Goal: Task Accomplishment & Management: Manage account settings

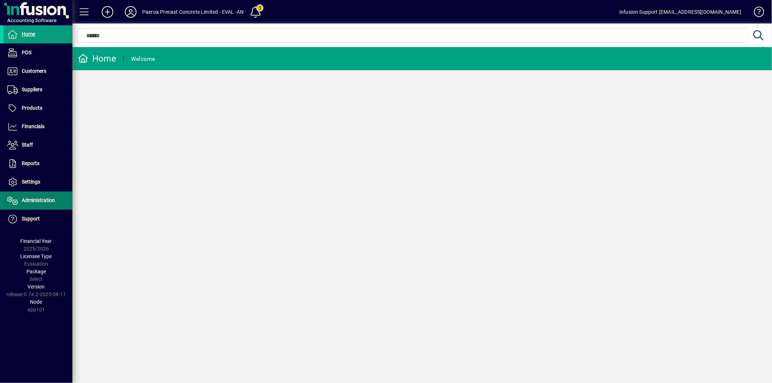
click at [37, 201] on span "Administration" at bounding box center [38, 200] width 33 height 6
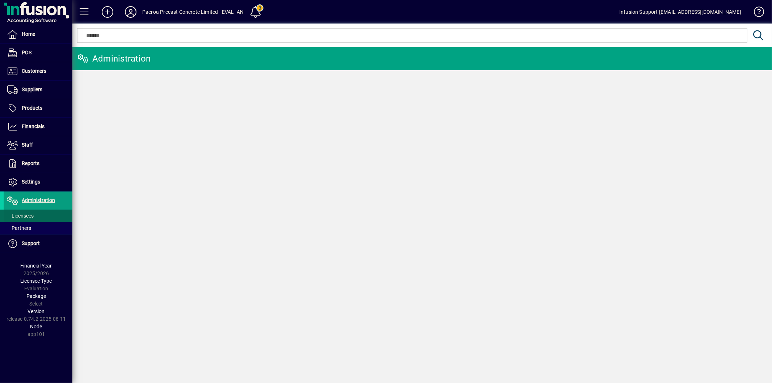
click at [31, 211] on span at bounding box center [38, 215] width 69 height 17
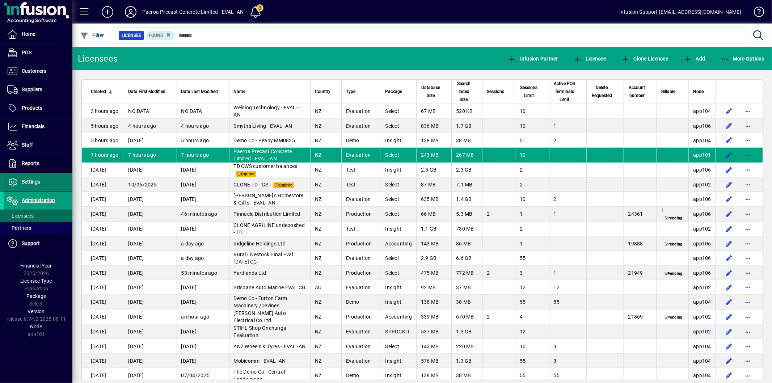
click at [35, 184] on span "Settings" at bounding box center [31, 182] width 18 height 6
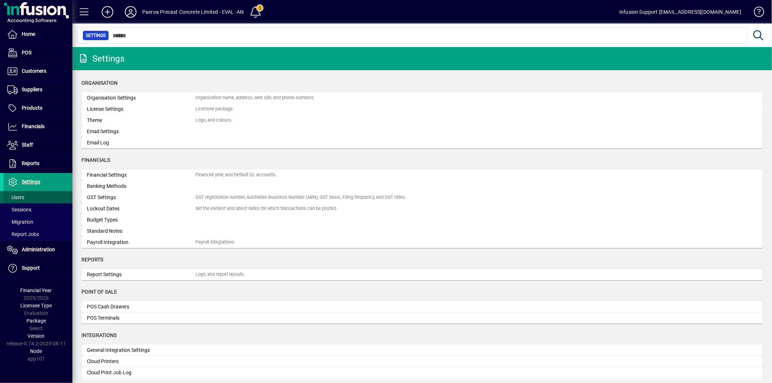
click at [26, 197] on span at bounding box center [38, 197] width 69 height 17
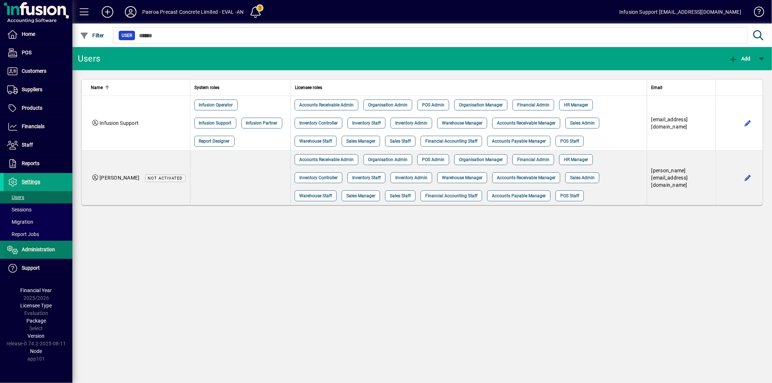
click at [29, 247] on span "Administration" at bounding box center [38, 250] width 33 height 6
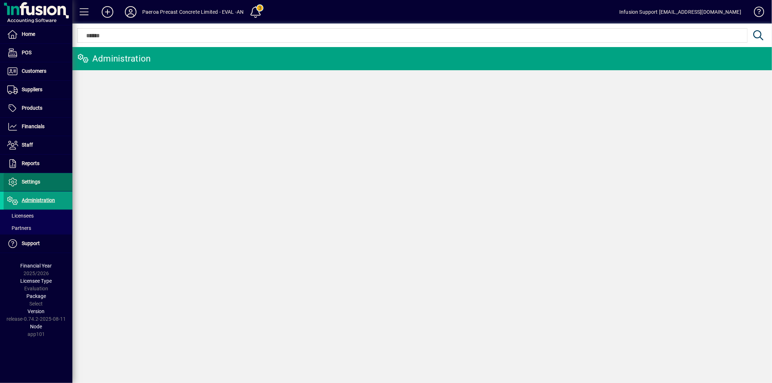
click at [37, 181] on span "Settings" at bounding box center [31, 182] width 18 height 6
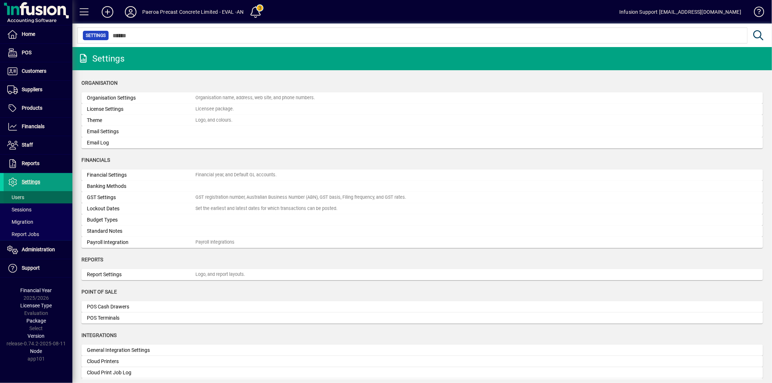
click at [29, 193] on span at bounding box center [38, 197] width 69 height 17
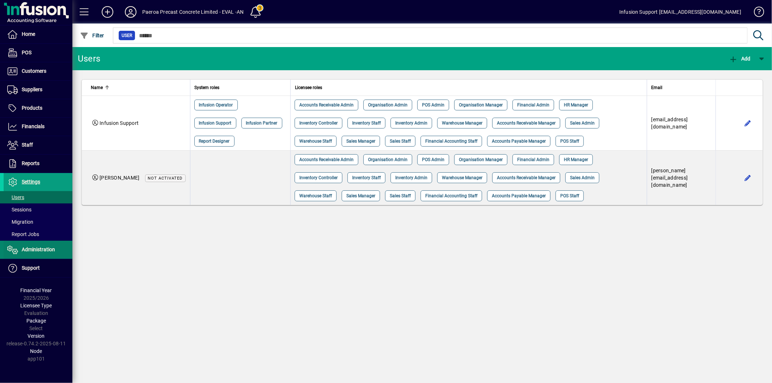
click at [34, 244] on span at bounding box center [38, 249] width 69 height 17
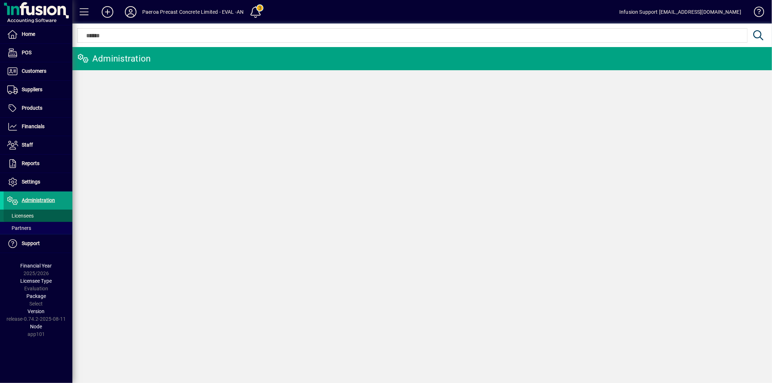
click at [38, 215] on span at bounding box center [38, 215] width 69 height 17
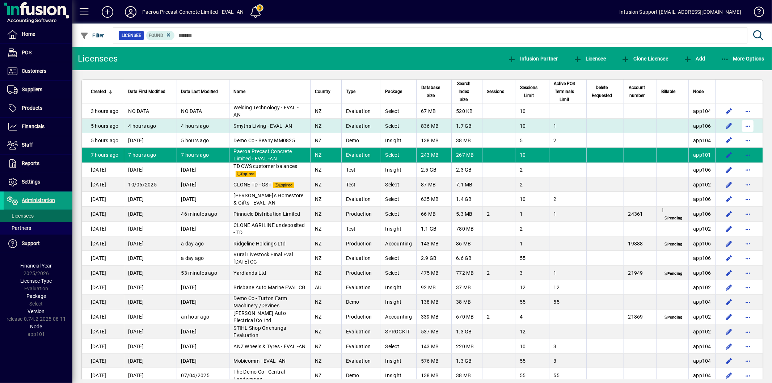
click at [741, 127] on span "button" at bounding box center [747, 125] width 17 height 17
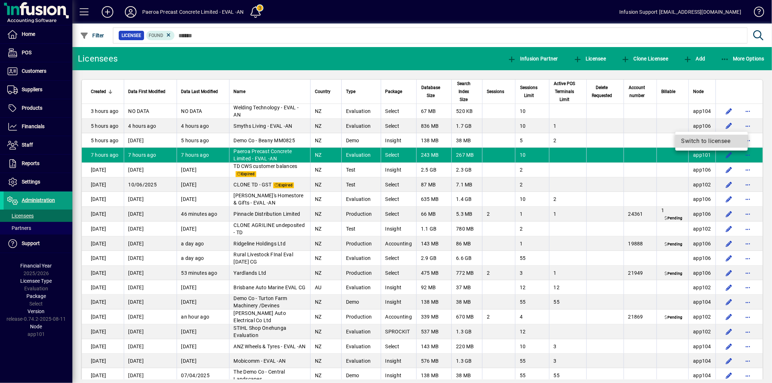
click at [686, 143] on span "Switch to licensee" at bounding box center [712, 141] width 61 height 9
